Goal: Check status: Check status

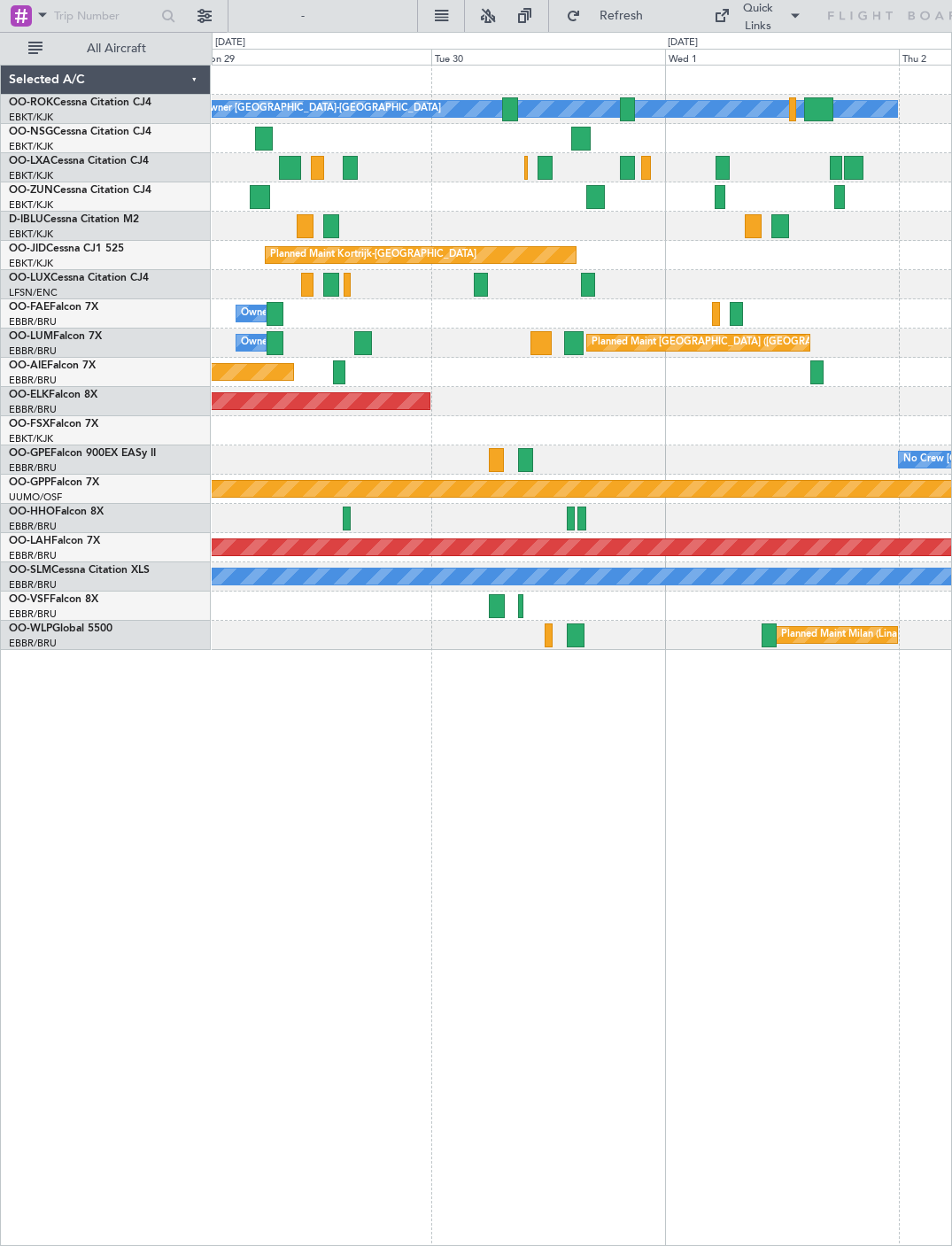
click at [590, 190] on div at bounding box center [595, 197] width 19 height 24
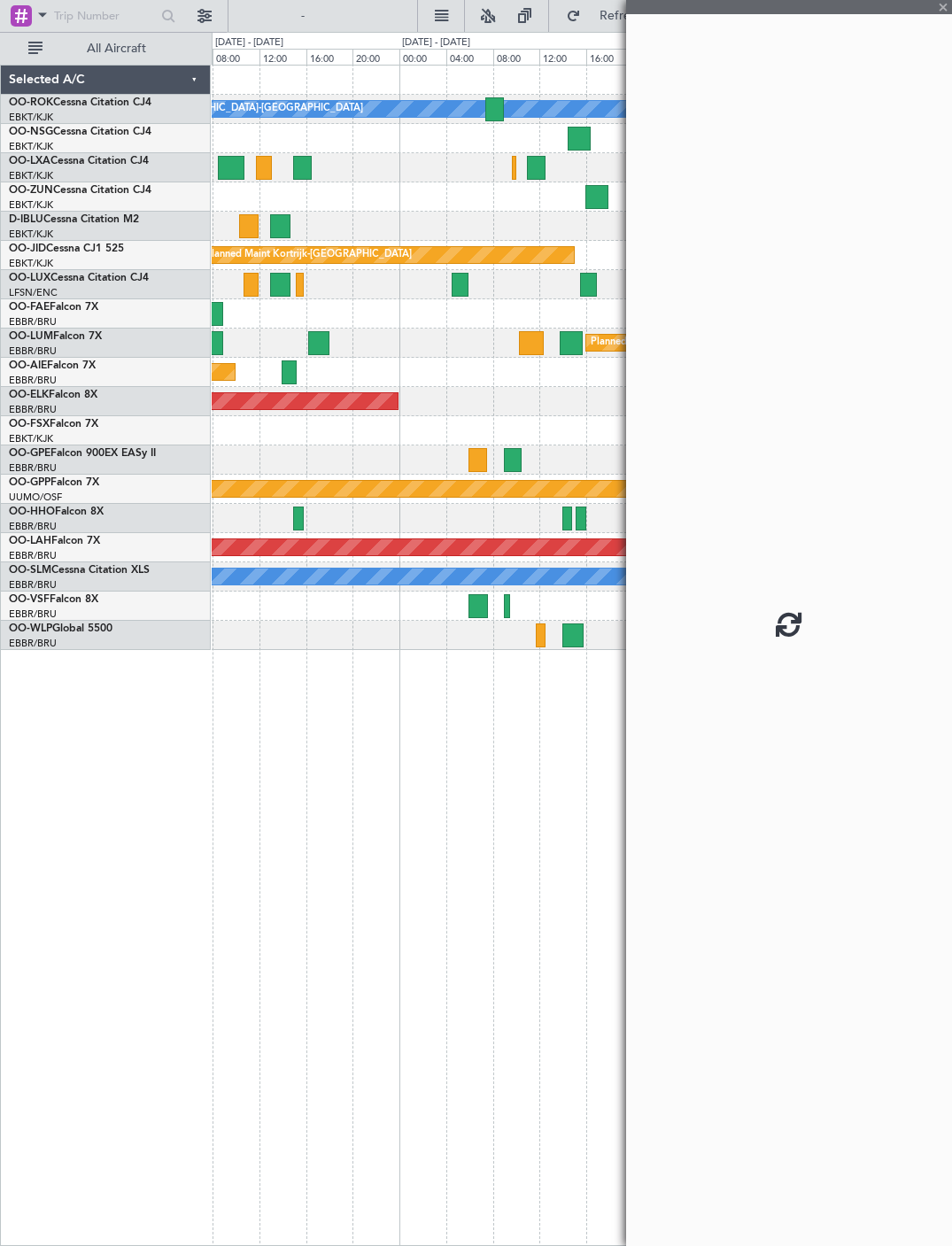
click at [947, 7] on div at bounding box center [788, 623] width 326 height 1246
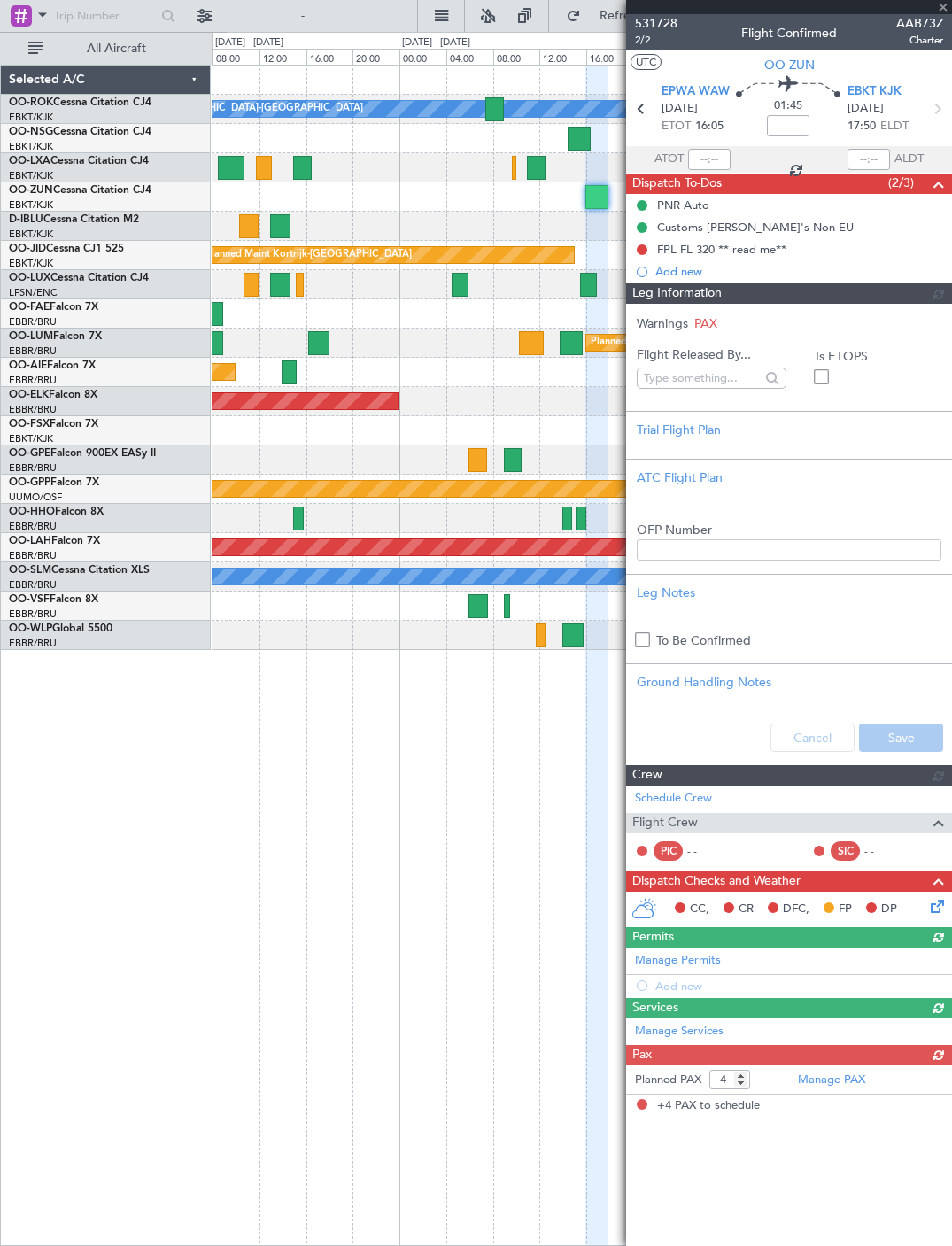
click at [945, 9] on div at bounding box center [788, 7] width 326 height 15
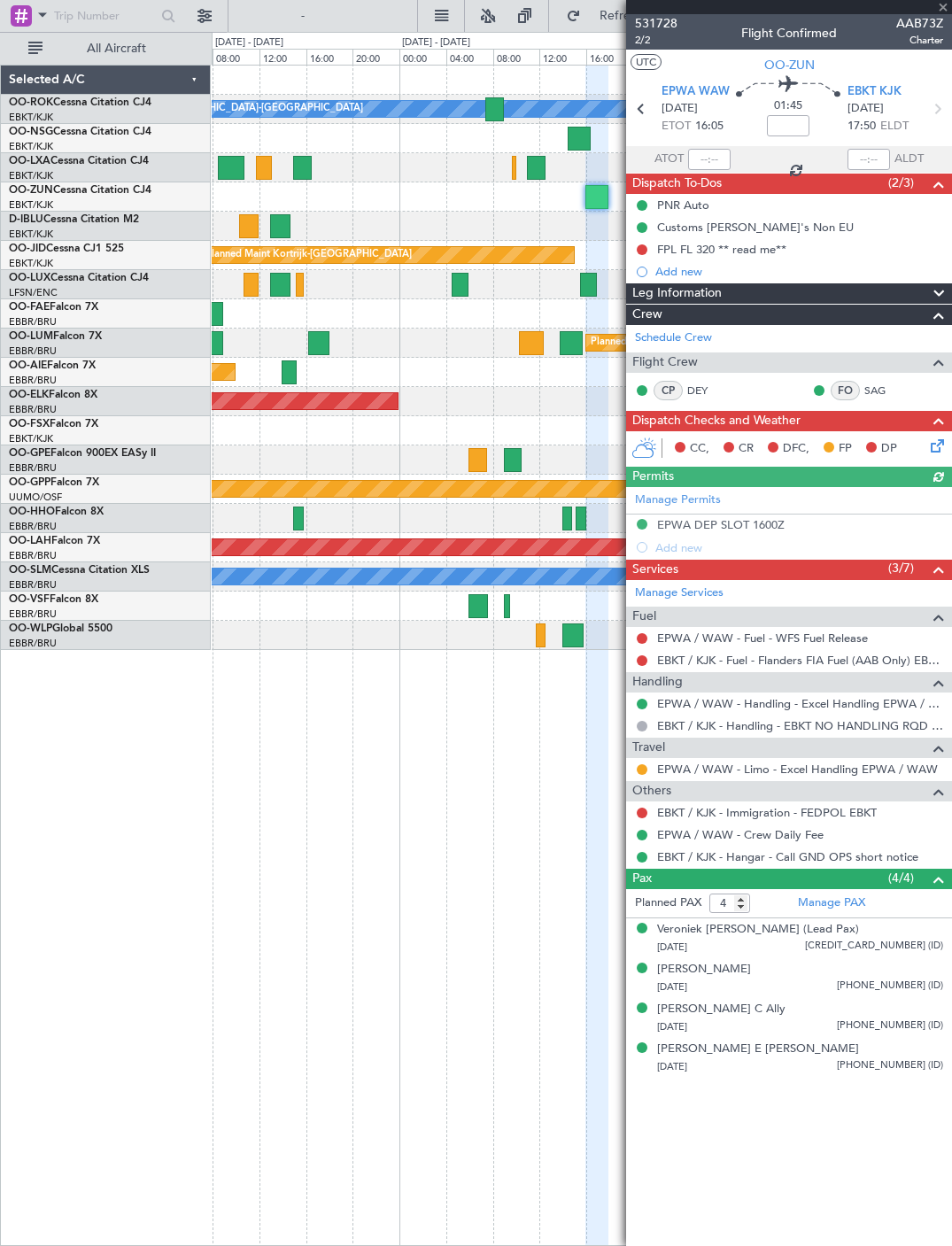
click at [946, 6] on div at bounding box center [788, 7] width 326 height 15
click at [946, 5] on div at bounding box center [788, 7] width 326 height 15
click at [944, 5] on div at bounding box center [788, 7] width 326 height 15
click at [949, 5] on span at bounding box center [942, 8] width 17 height 16
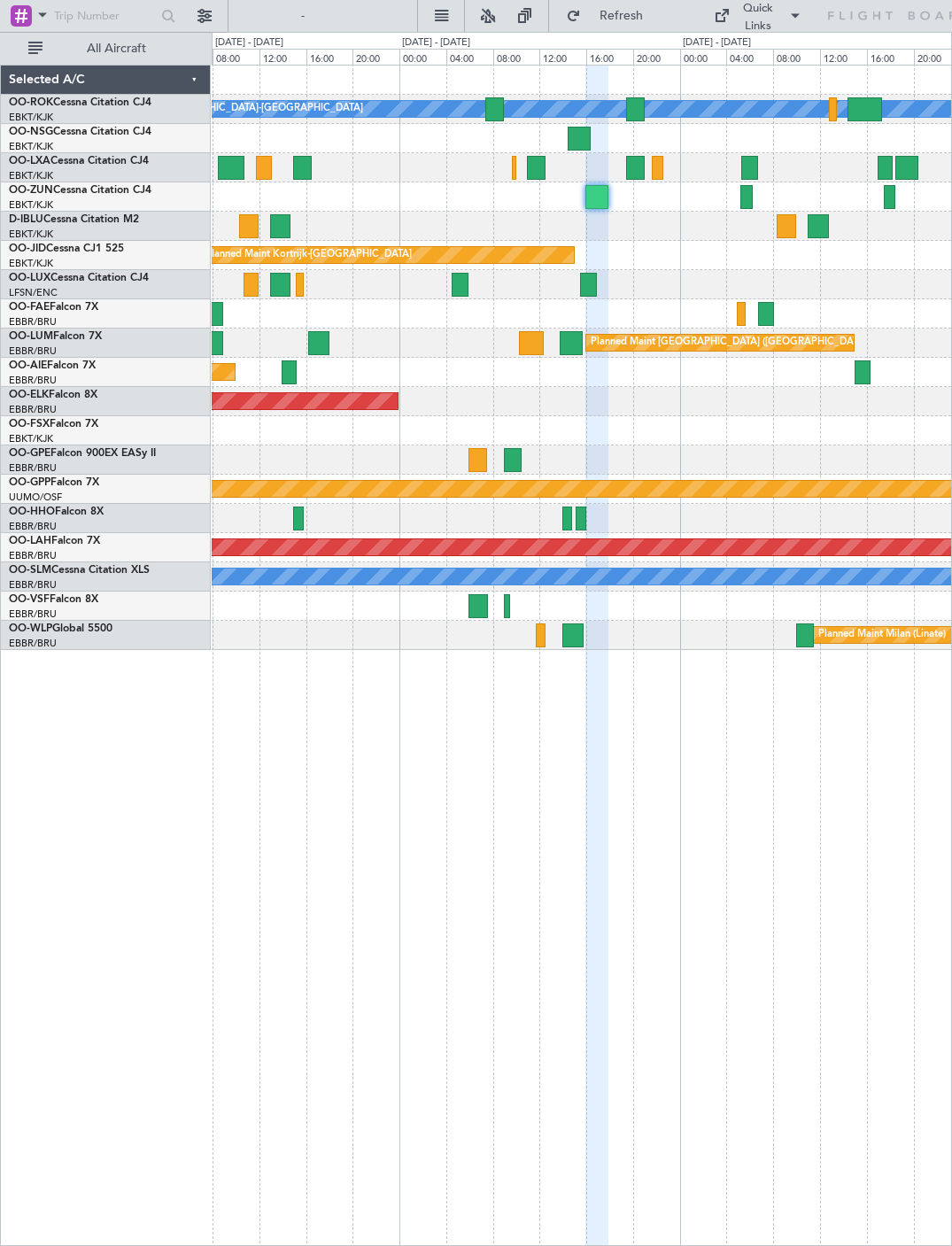
type input "0"
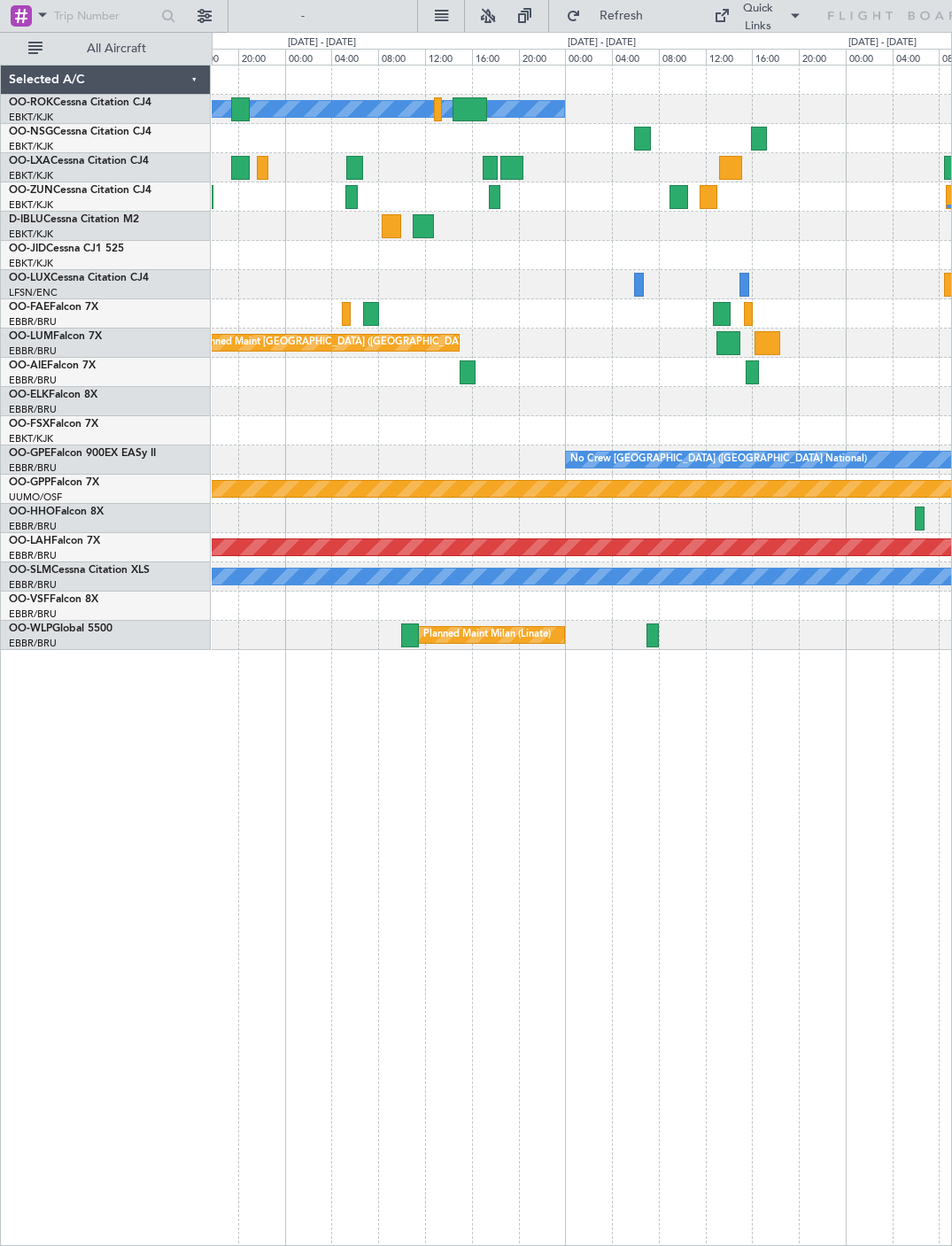
click at [643, 135] on div at bounding box center [642, 138] width 16 height 24
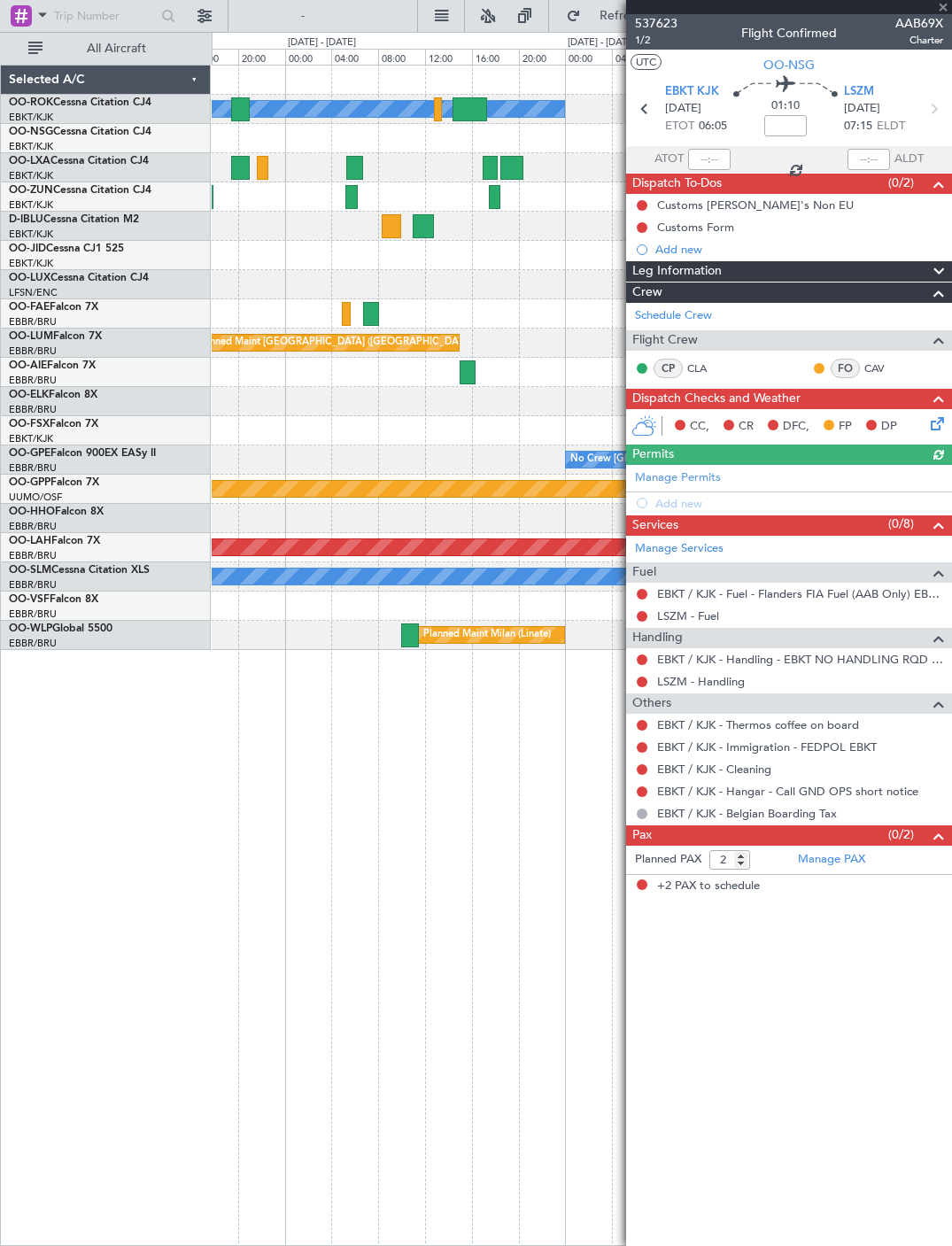
click at [947, 16] on div "537623 1/2 Flight Confirmed AAB69X Charter" at bounding box center [788, 32] width 326 height 35
click at [947, 14] on div at bounding box center [788, 7] width 326 height 15
click at [939, 12] on span at bounding box center [942, 8] width 17 height 16
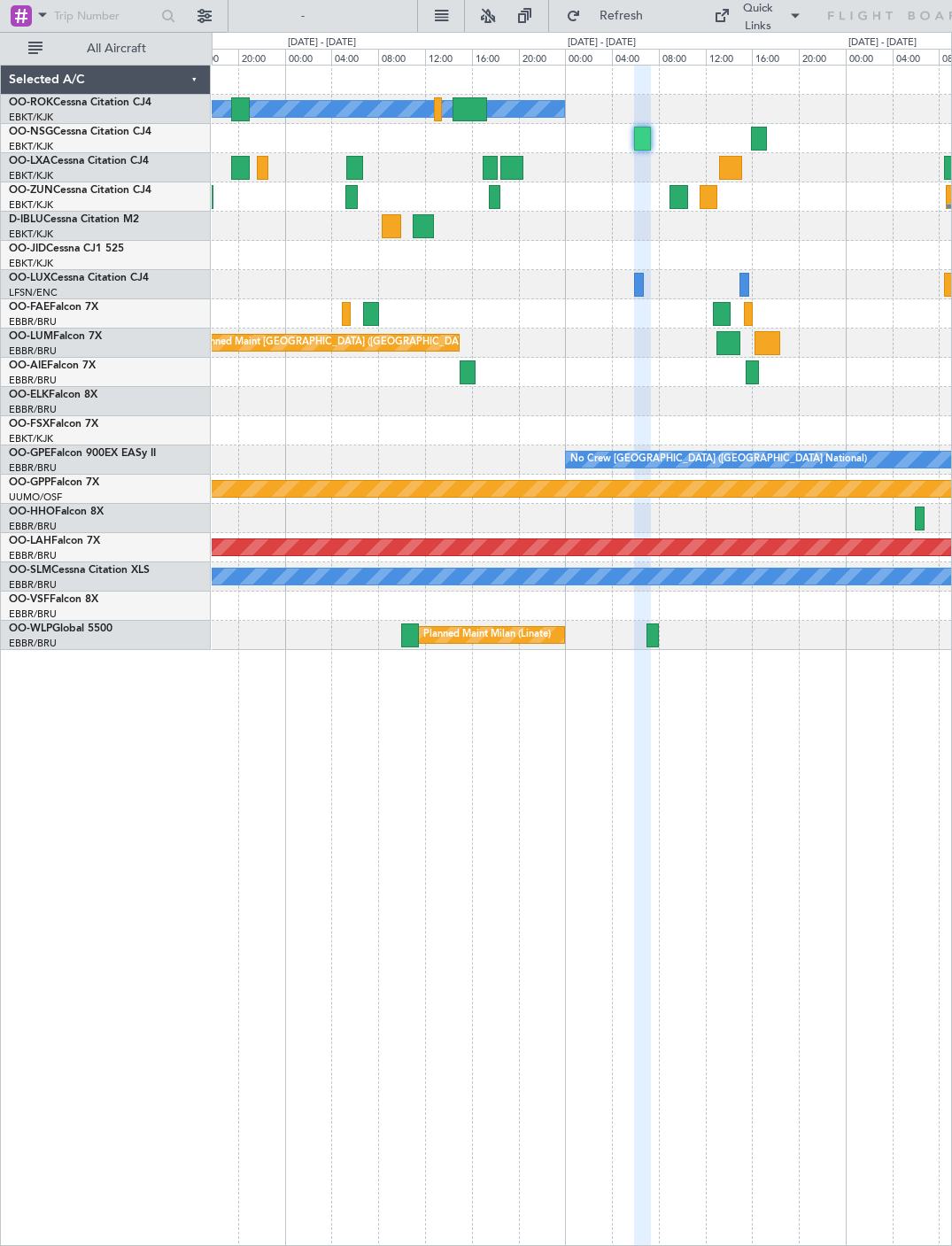
type input "0"
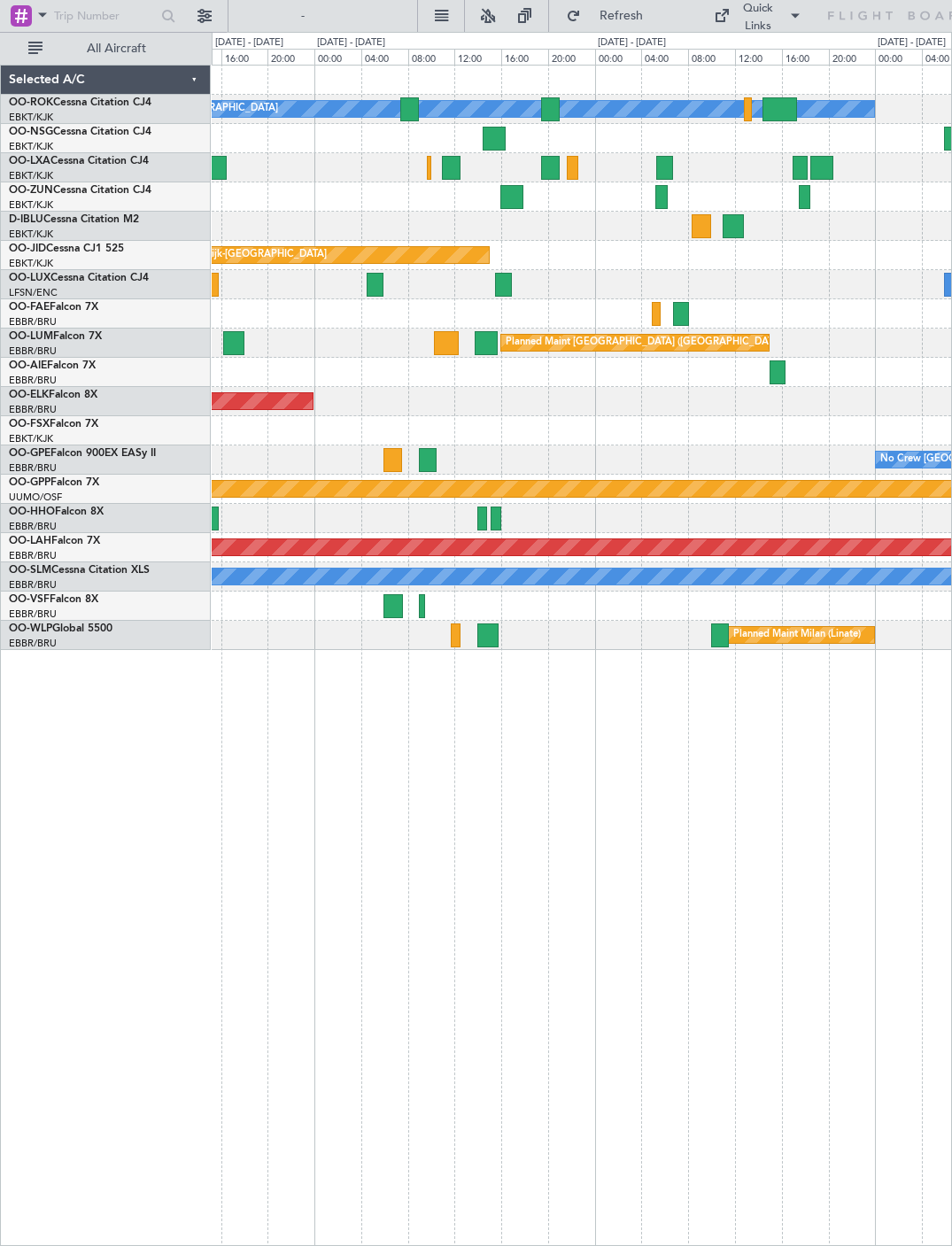
click at [661, 173] on div at bounding box center [664, 168] width 17 height 24
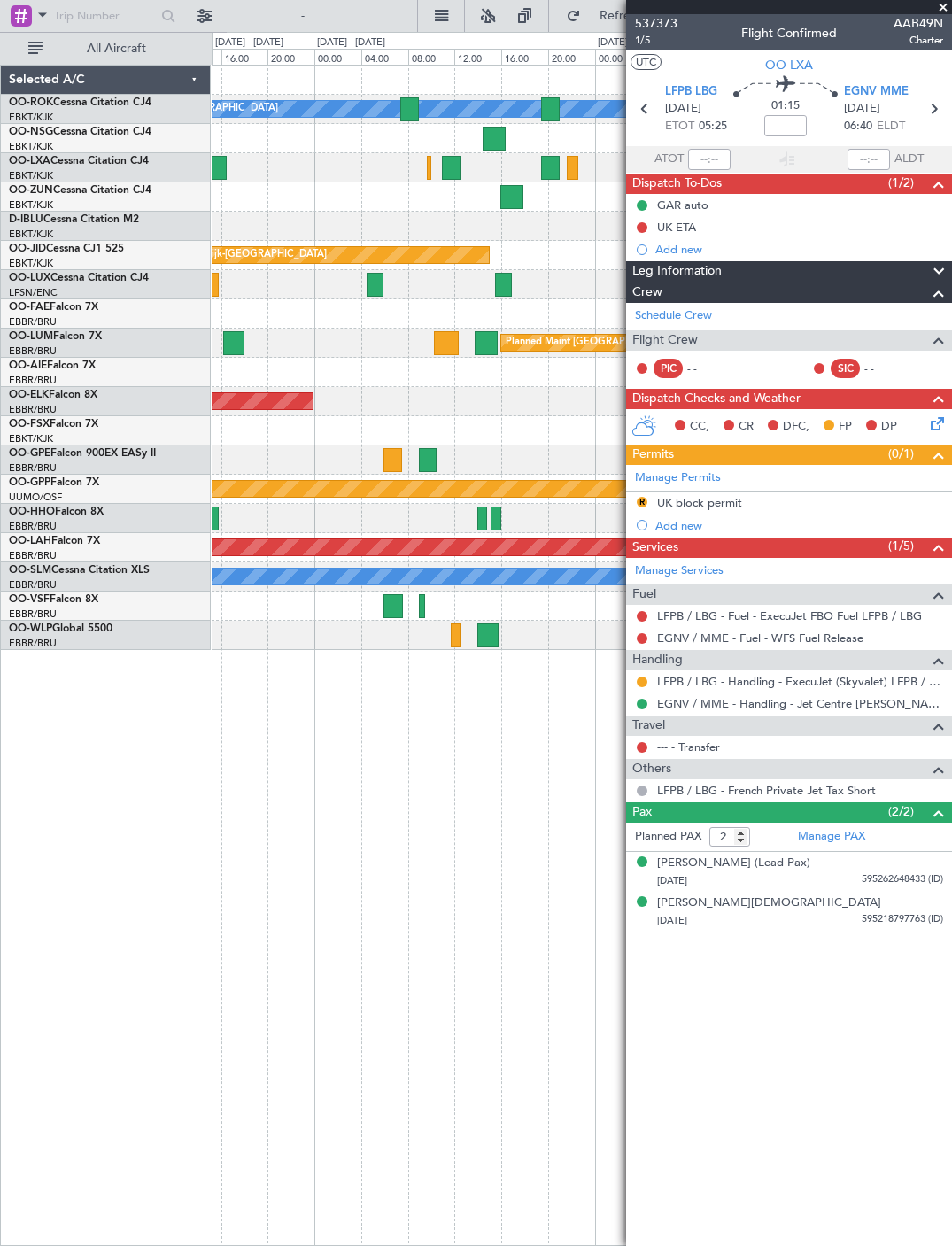
click at [943, 7] on span at bounding box center [942, 8] width 17 height 16
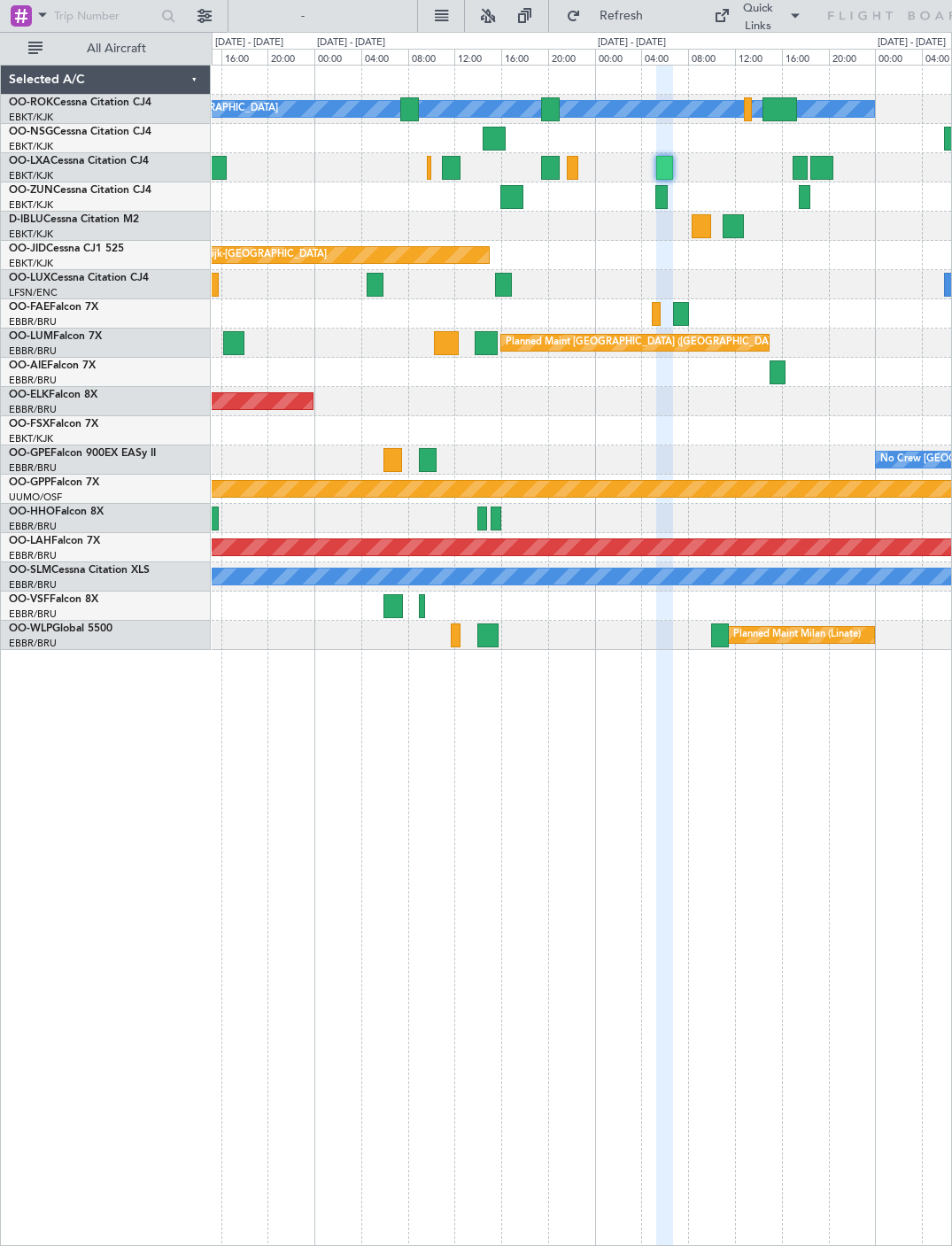
type input "0"
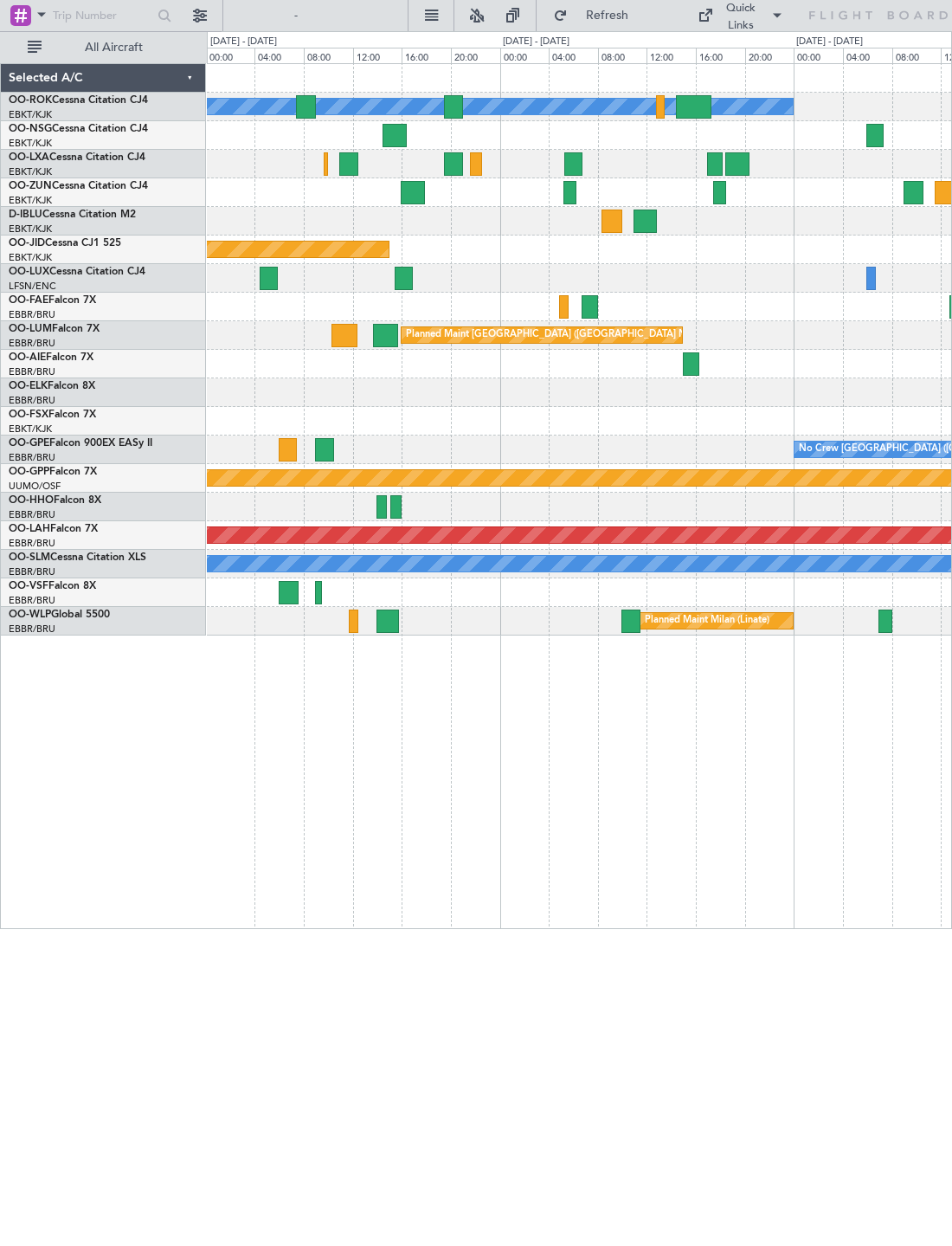
click at [497, 171] on div at bounding box center [579, 164] width 744 height 28
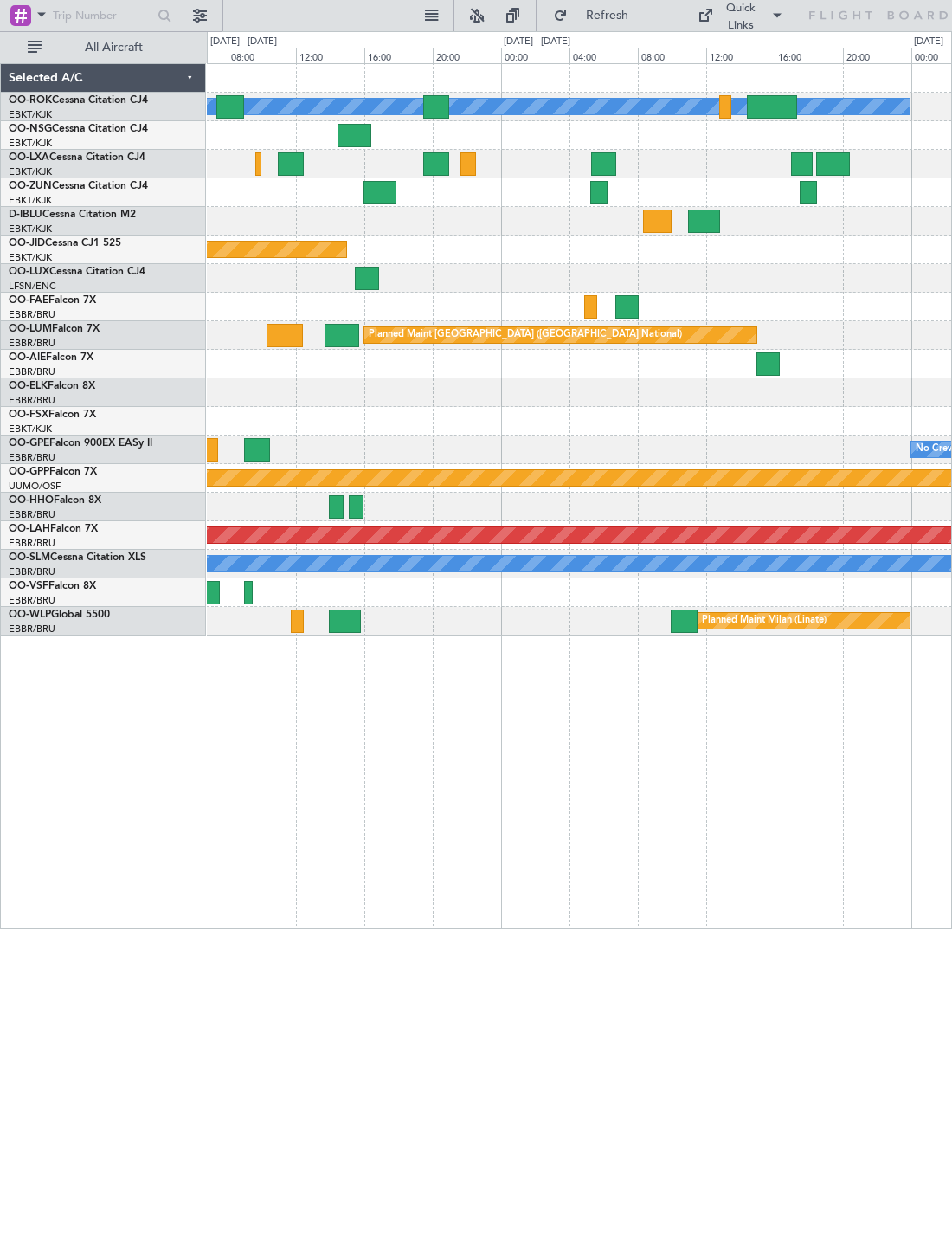
click at [601, 164] on div at bounding box center [603, 164] width 24 height 23
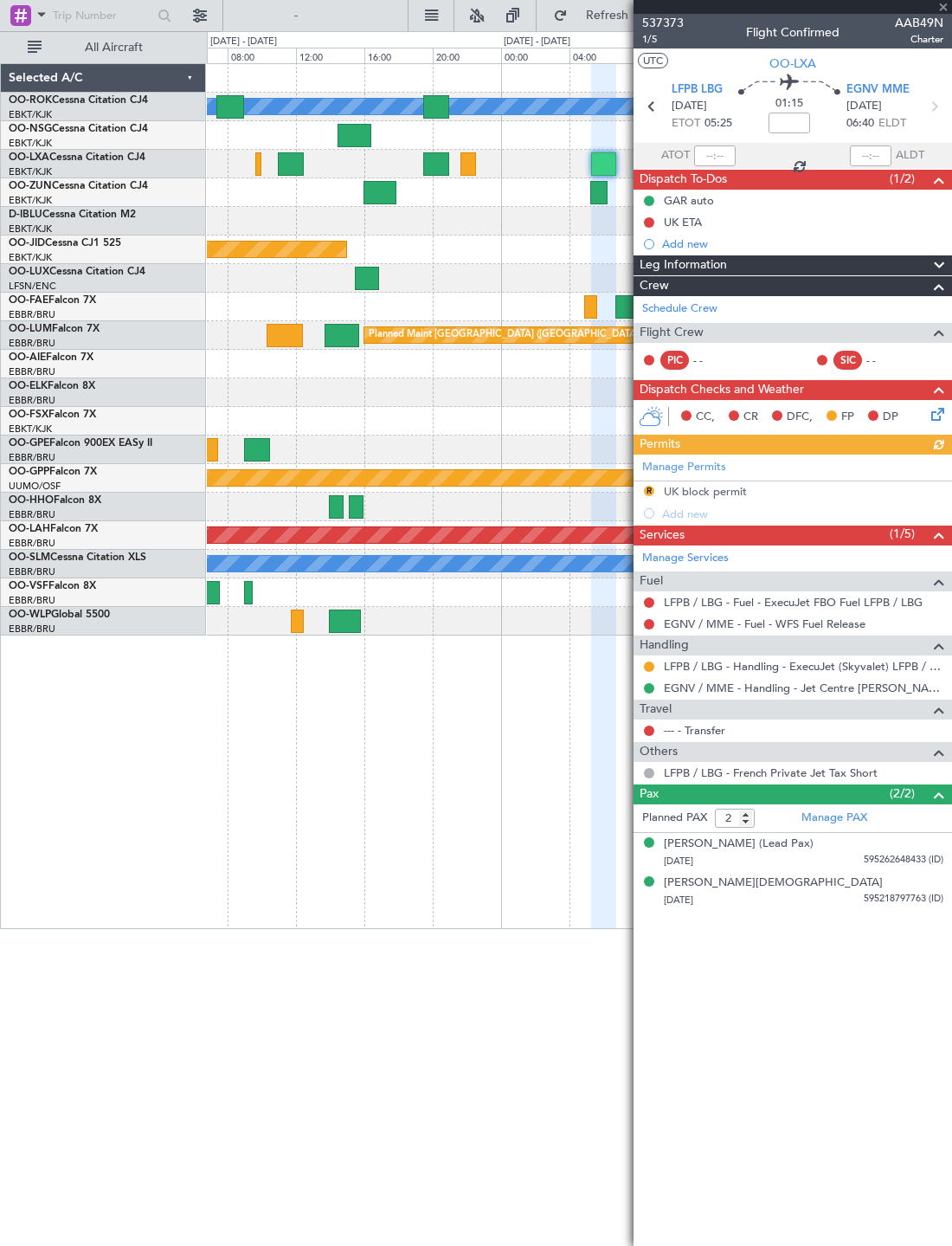
click at [930, 12] on div at bounding box center [793, 7] width 319 height 14
click at [930, 9] on span at bounding box center [943, 8] width 17 height 16
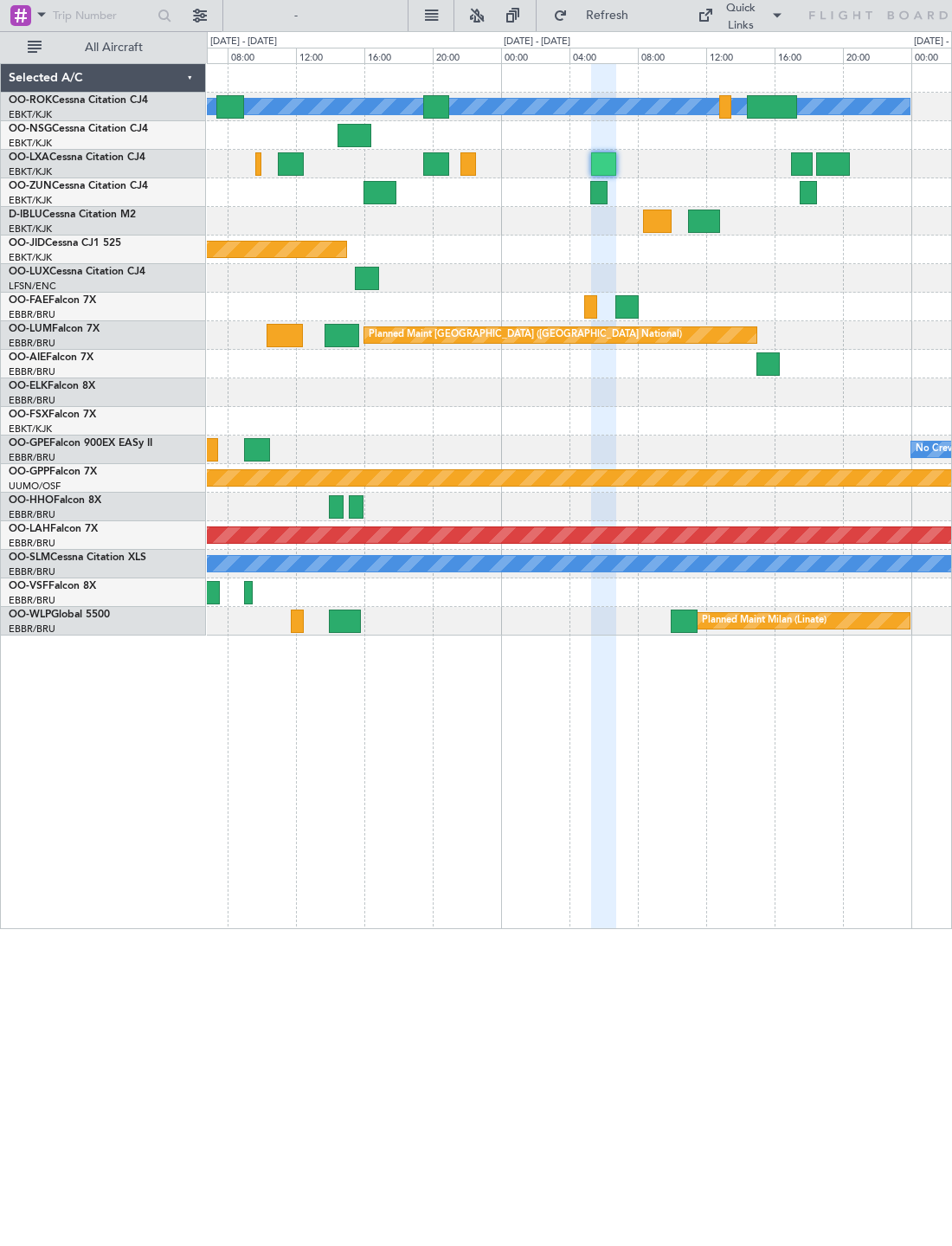
type input "0"
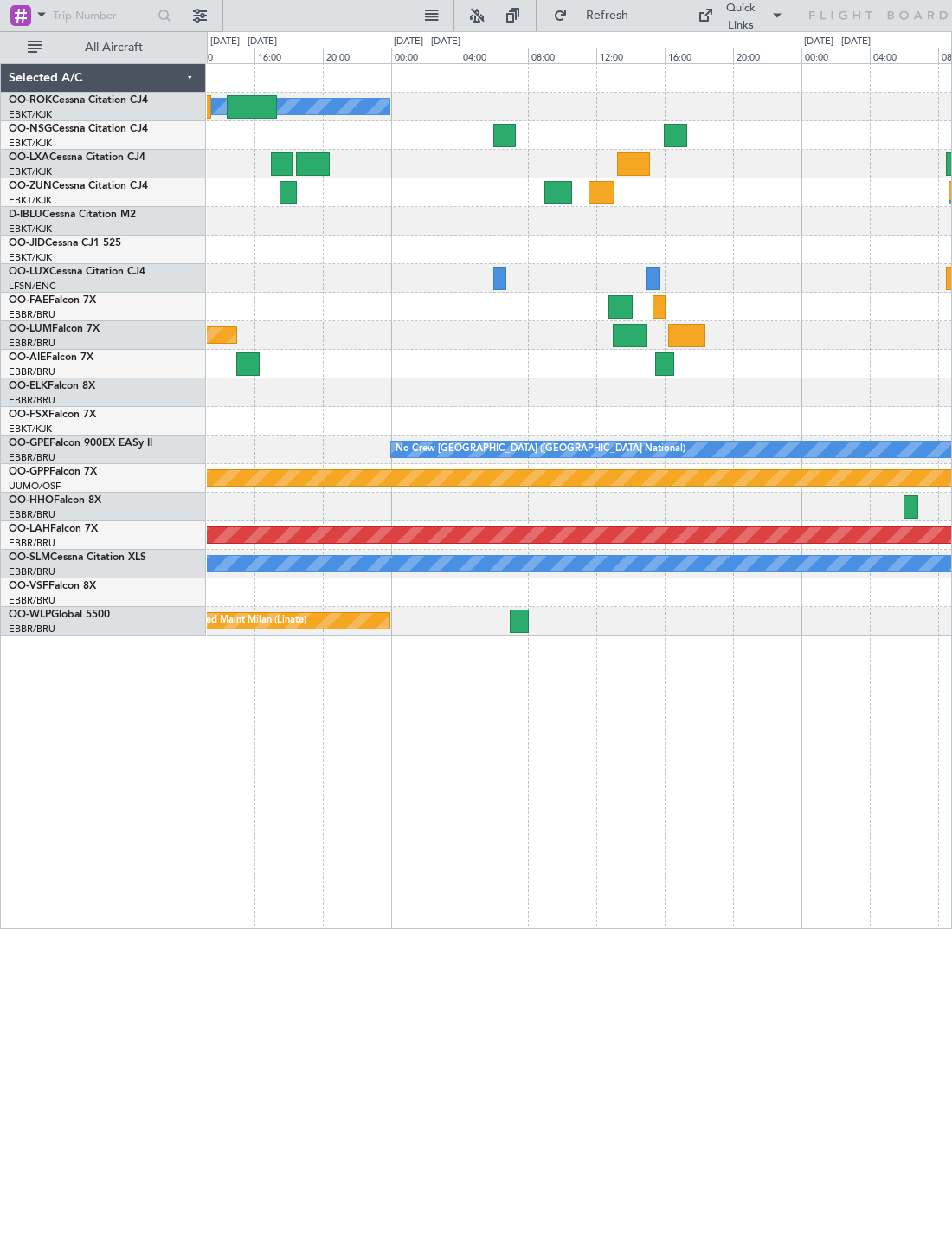
click at [559, 203] on div at bounding box center [558, 193] width 28 height 23
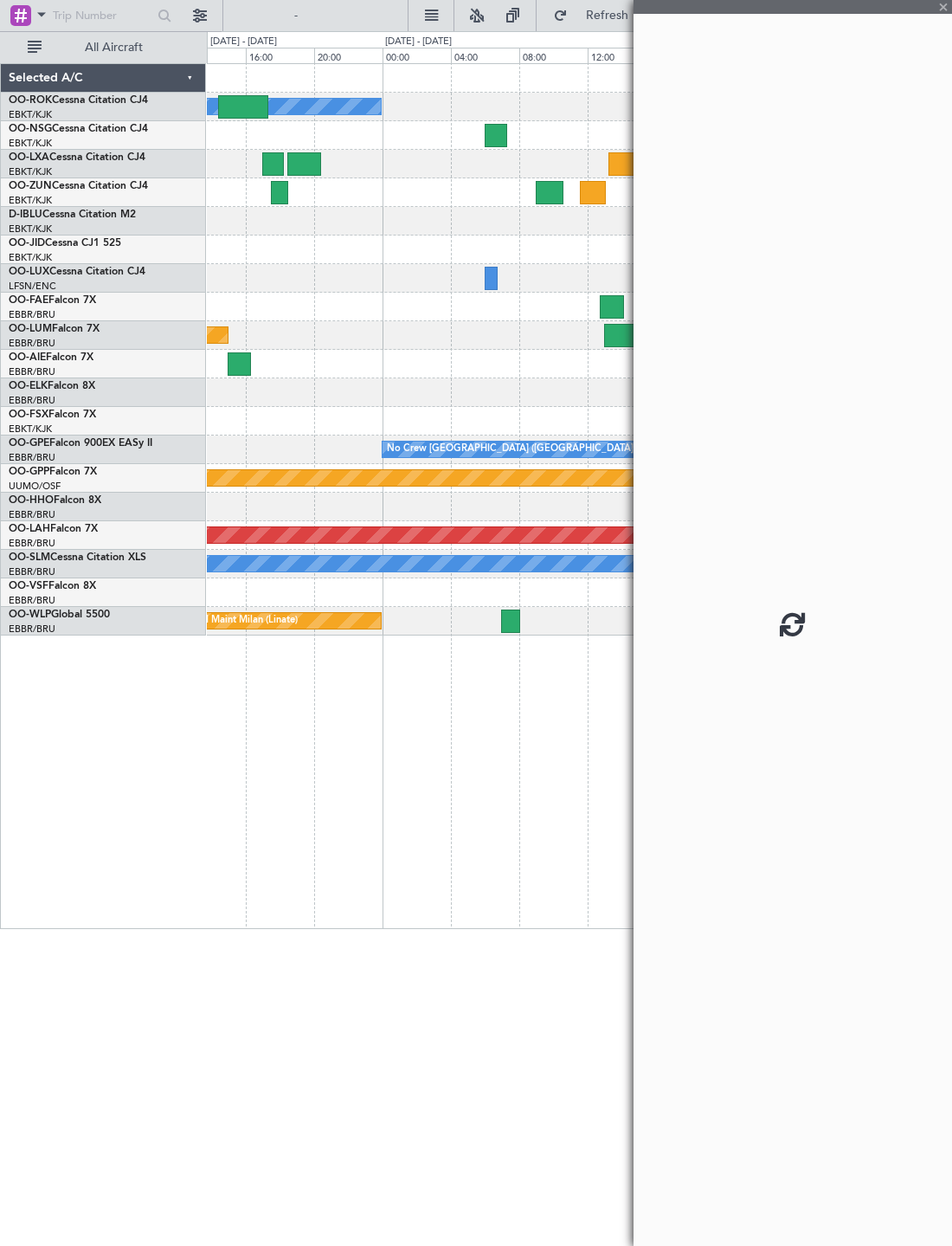
click at [545, 200] on div at bounding box center [549, 193] width 28 height 23
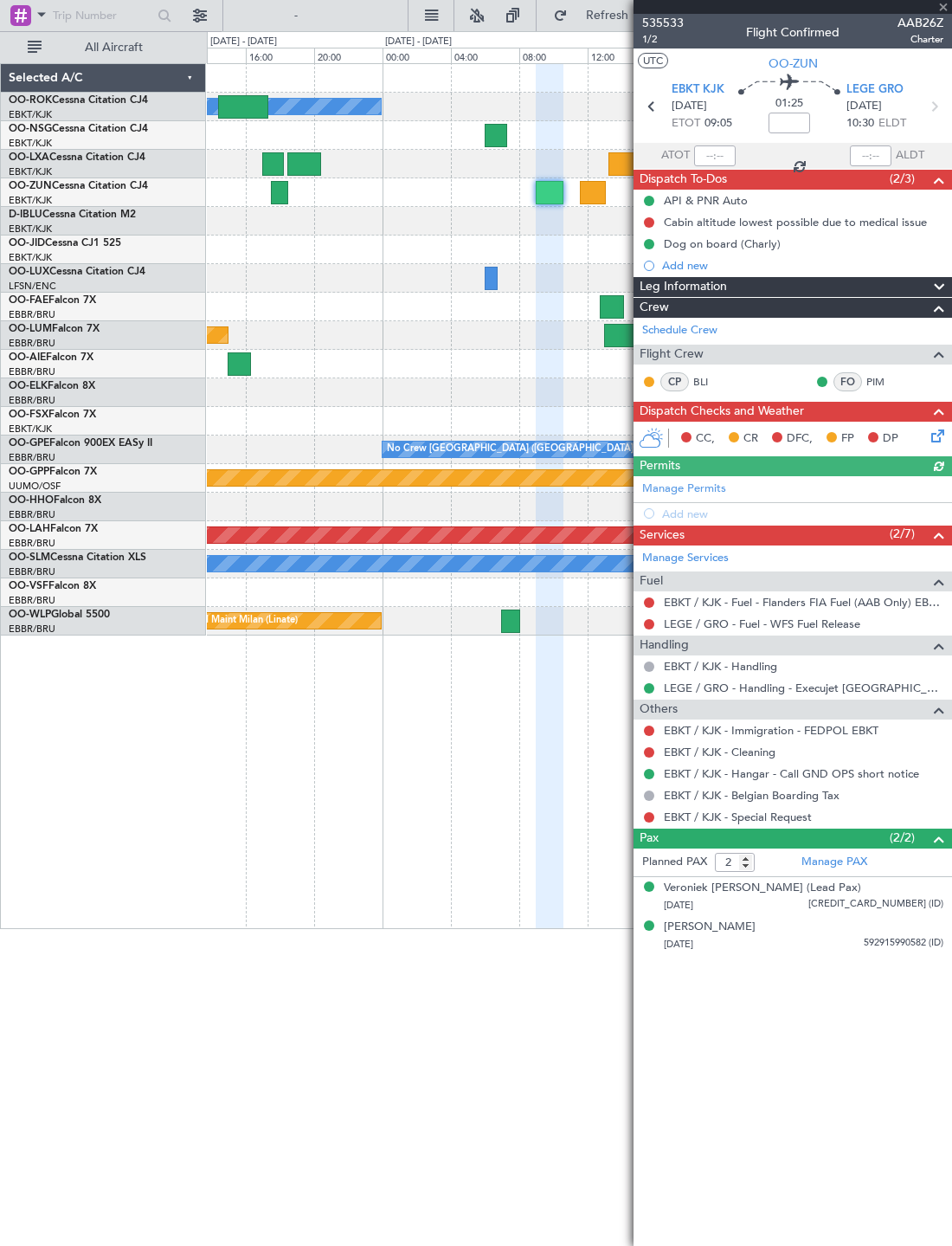
click at [930, 6] on div at bounding box center [793, 7] width 319 height 14
click at [930, 8] on div at bounding box center [793, 7] width 319 height 14
click at [930, 11] on div at bounding box center [793, 7] width 319 height 14
click at [930, 10] on span at bounding box center [943, 8] width 17 height 16
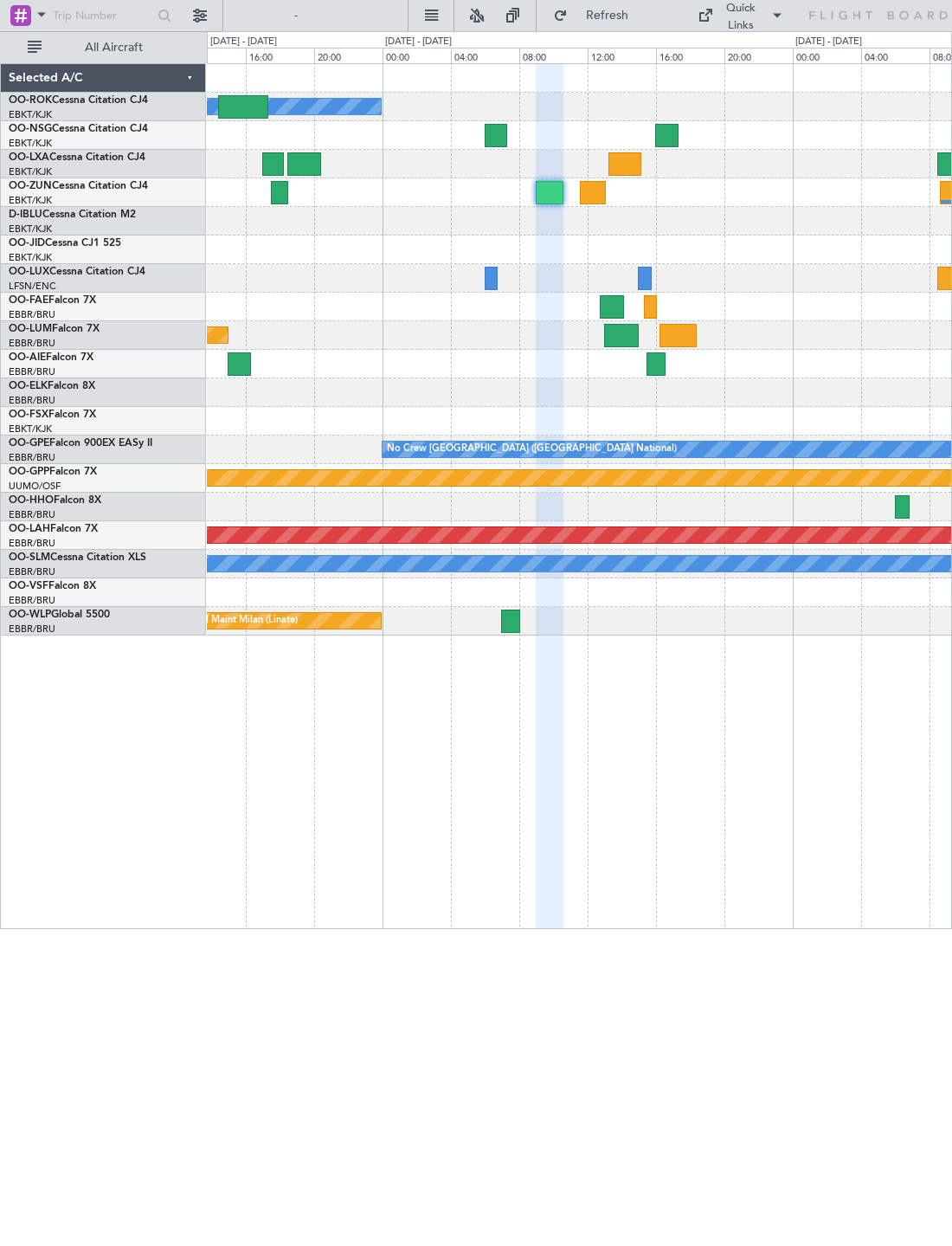
type input "0"
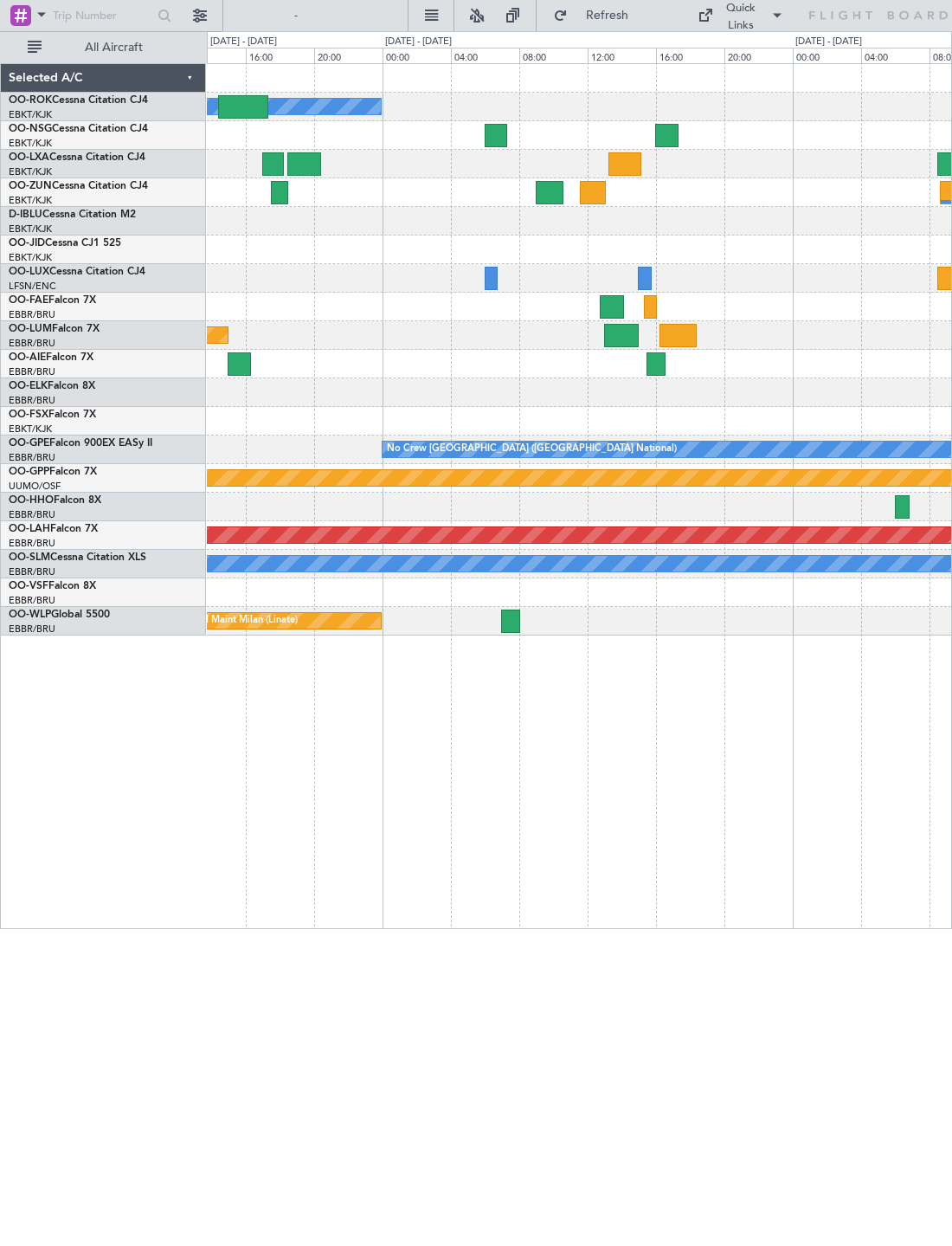
click at [310, 161] on div at bounding box center [304, 164] width 33 height 23
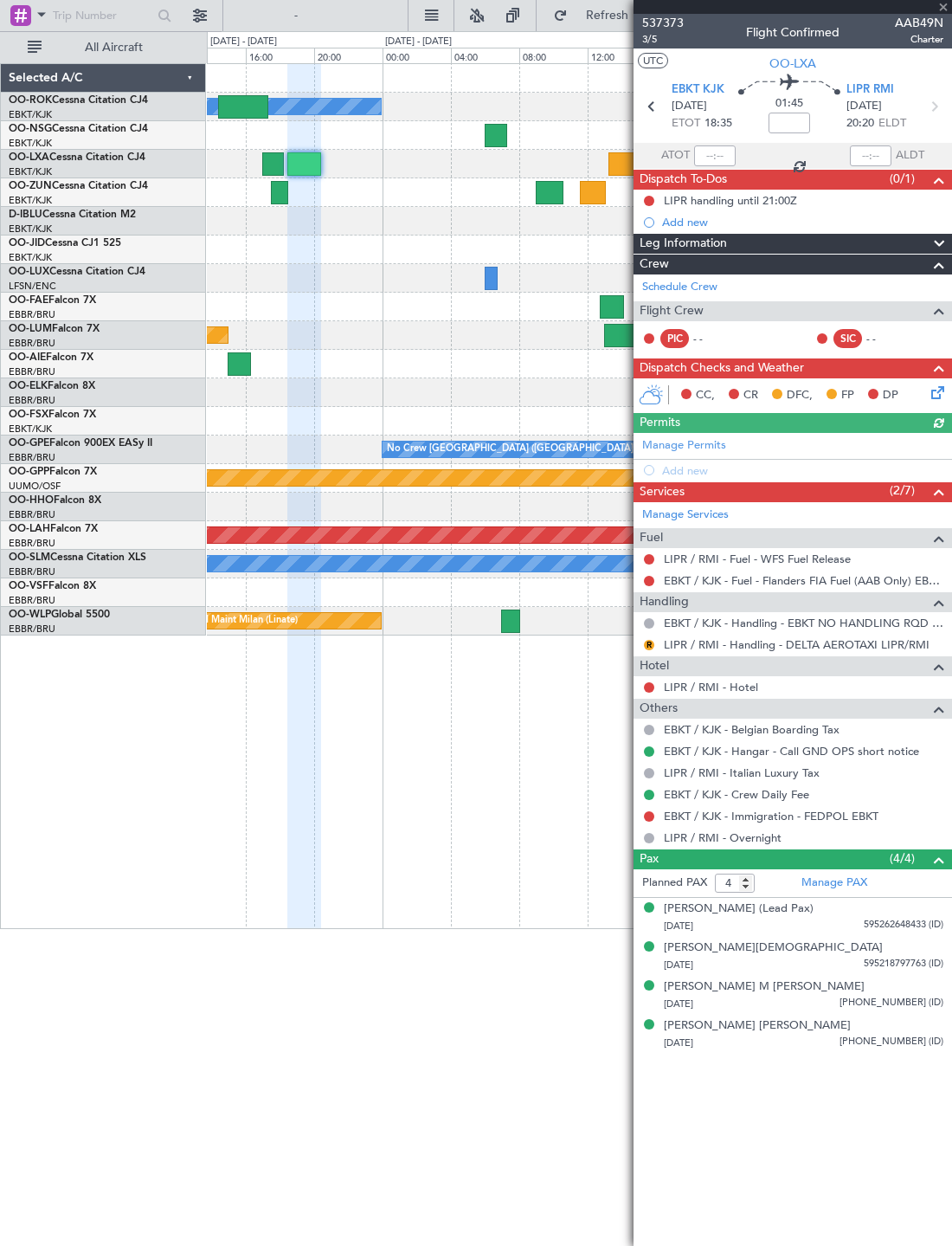
click at [930, 9] on div at bounding box center [793, 7] width 319 height 14
click at [930, 8] on span at bounding box center [943, 8] width 17 height 16
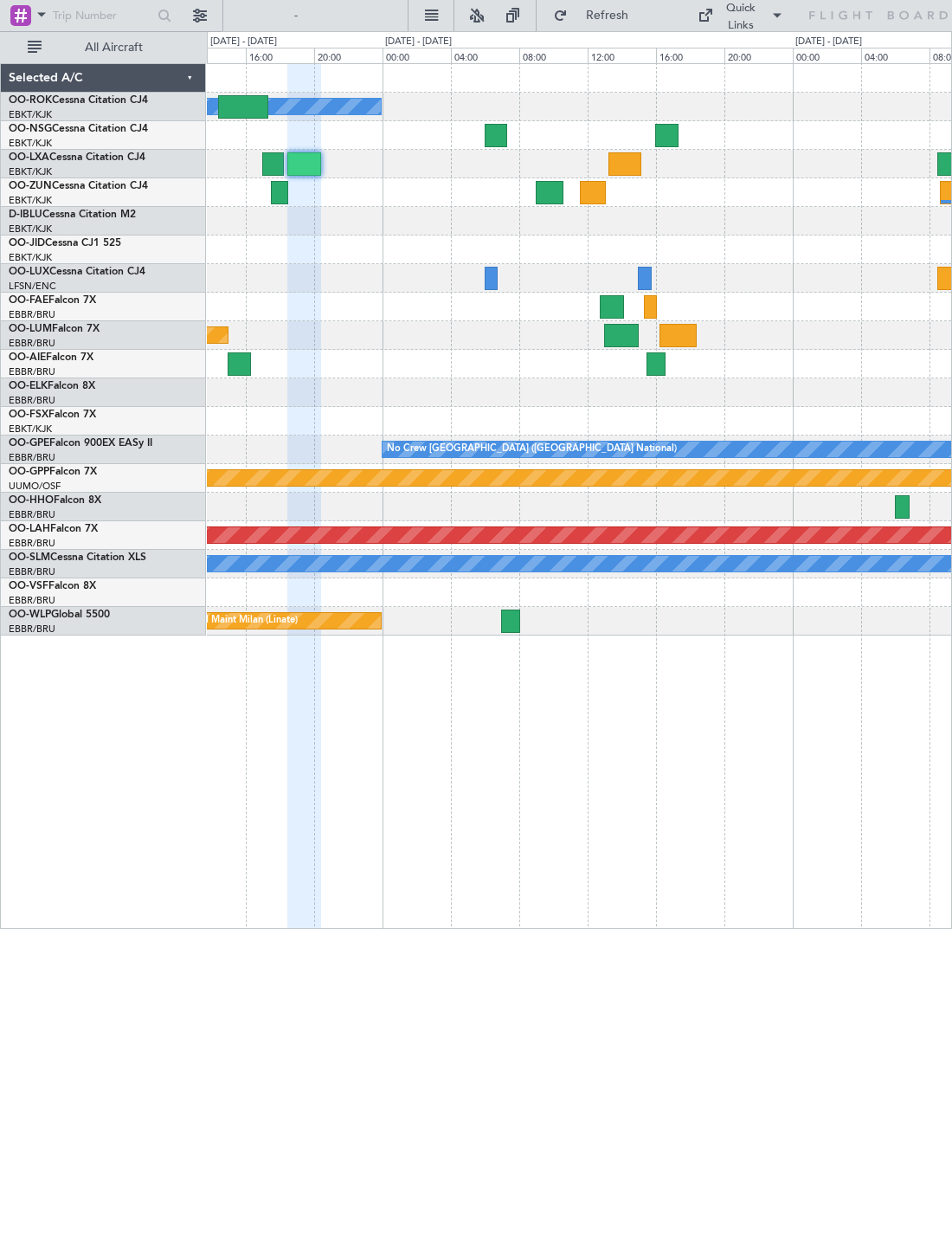
type input "0"
